Goal: Task Accomplishment & Management: Use online tool/utility

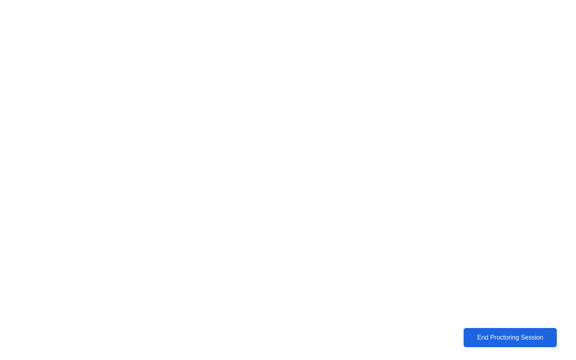
click at [510, 338] on div "End Proctoring Session" at bounding box center [510, 337] width 88 height 7
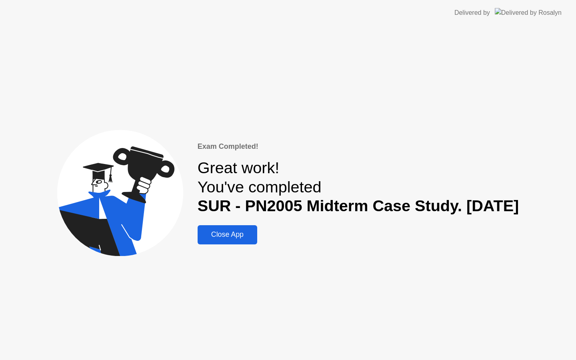
click at [210, 232] on div "Close App" at bounding box center [227, 235] width 55 height 8
